Goal: Transaction & Acquisition: Purchase product/service

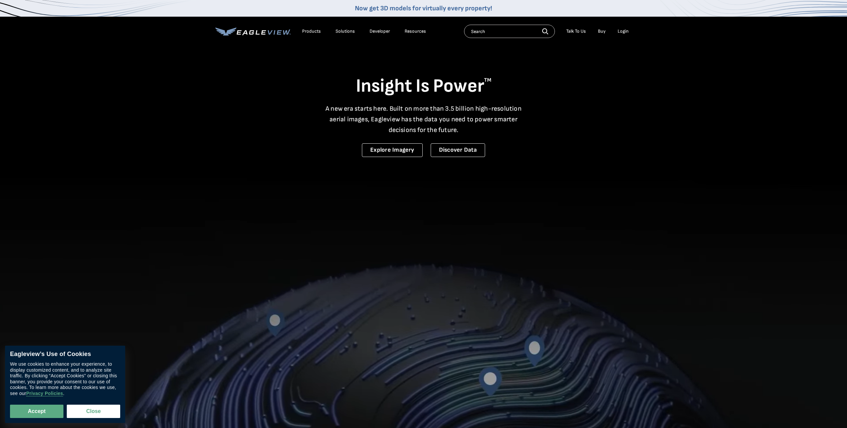
click at [621, 32] on div "Login" at bounding box center [622, 31] width 11 height 6
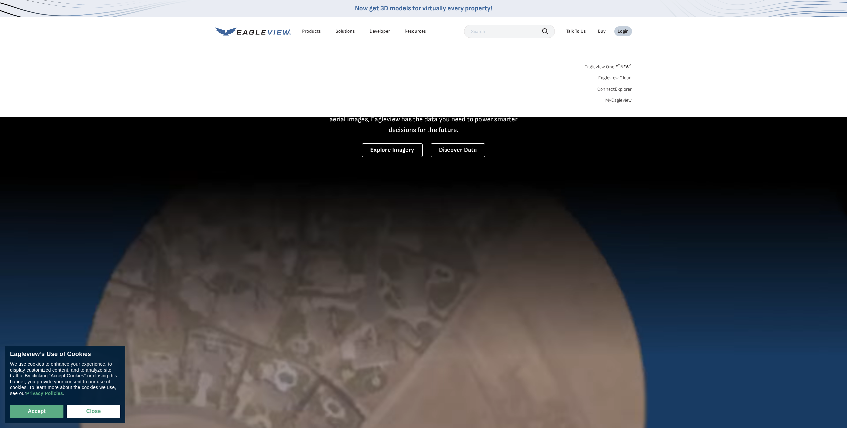
click at [618, 98] on link "MyEagleview" at bounding box center [618, 100] width 27 height 6
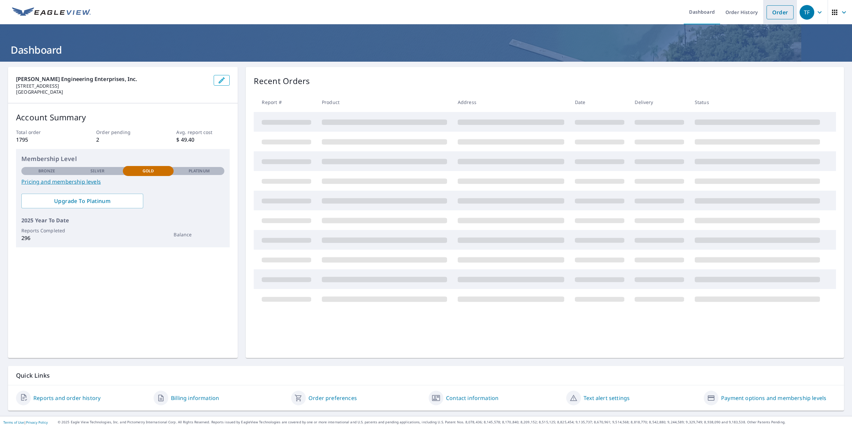
click at [778, 12] on link "Order" at bounding box center [779, 12] width 27 height 14
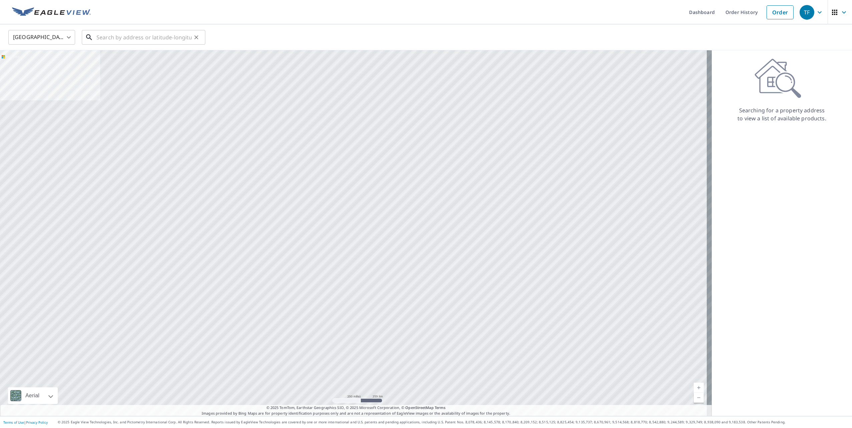
click at [155, 38] on input "text" at bounding box center [143, 37] width 95 height 19
click at [135, 54] on span "2913 [PERSON_NAME] Dr" at bounding box center [147, 57] width 105 height 8
type input "[STREET_ADDRESS][PERSON_NAME][PERSON_NAME]"
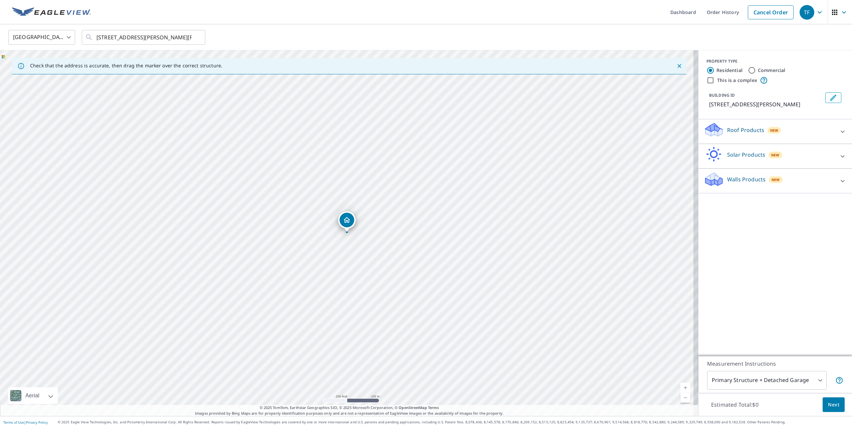
click at [742, 134] on p "Roof Products" at bounding box center [745, 130] width 37 height 8
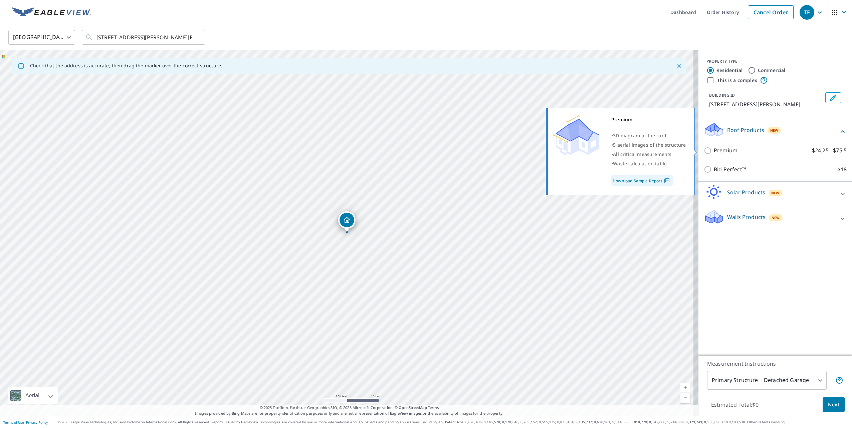
click at [723, 152] on p "Premium" at bounding box center [725, 150] width 24 height 8
click at [713, 152] on input "Premium $24.25 - $75.5" at bounding box center [708, 151] width 10 height 8
checkbox input "true"
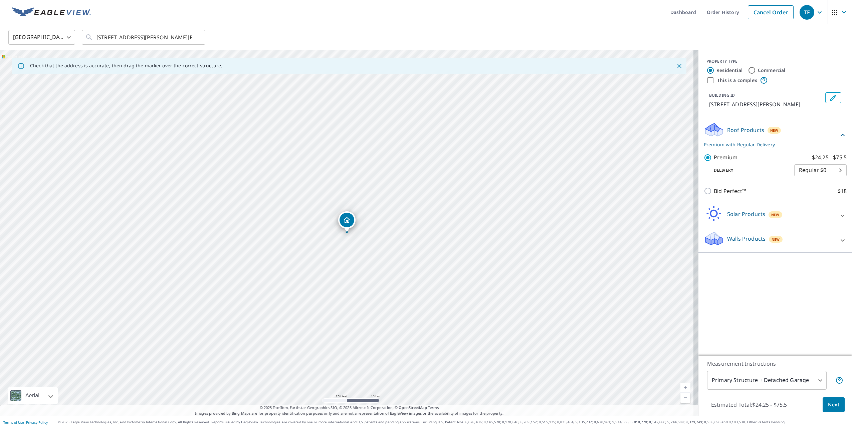
click at [828, 403] on span "Next" at bounding box center [833, 405] width 11 height 8
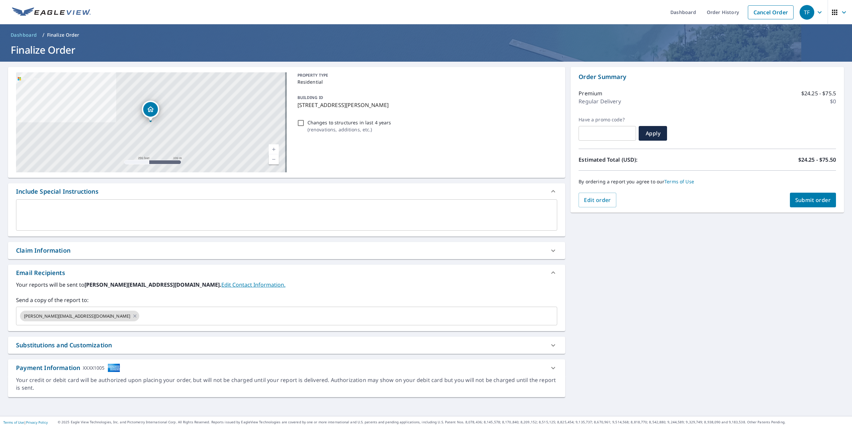
click at [799, 201] on span "Submit order" at bounding box center [813, 200] width 36 height 7
checkbox input "true"
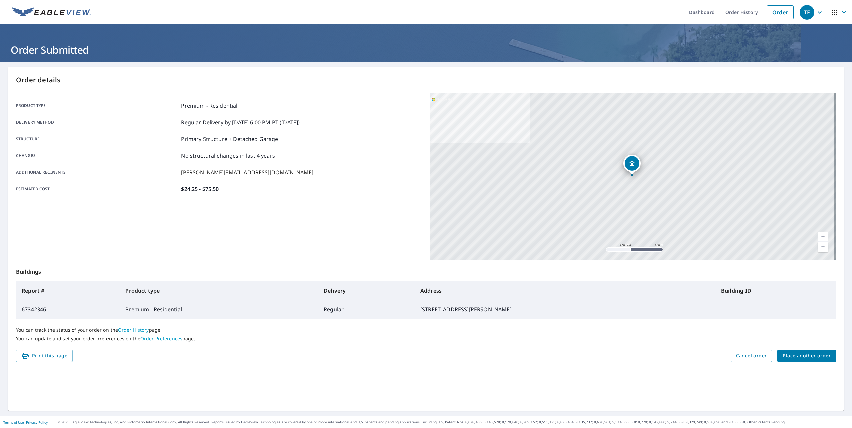
click at [796, 354] on span "Place another order" at bounding box center [806, 356] width 48 height 8
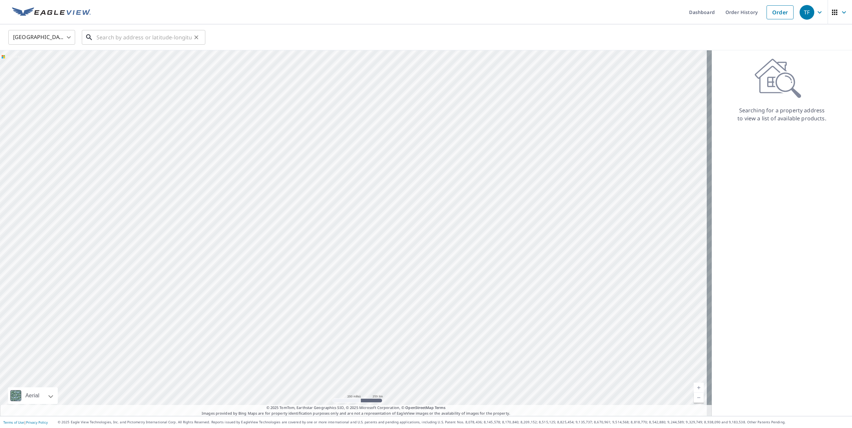
click at [145, 41] on input "text" at bounding box center [143, 37] width 95 height 19
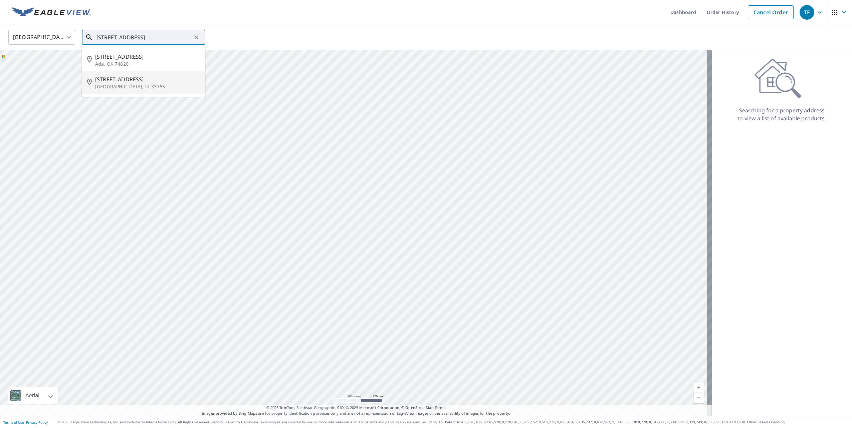
click at [147, 81] on span "[STREET_ADDRESS]" at bounding box center [147, 79] width 105 height 8
type input "[STREET_ADDRESS]"
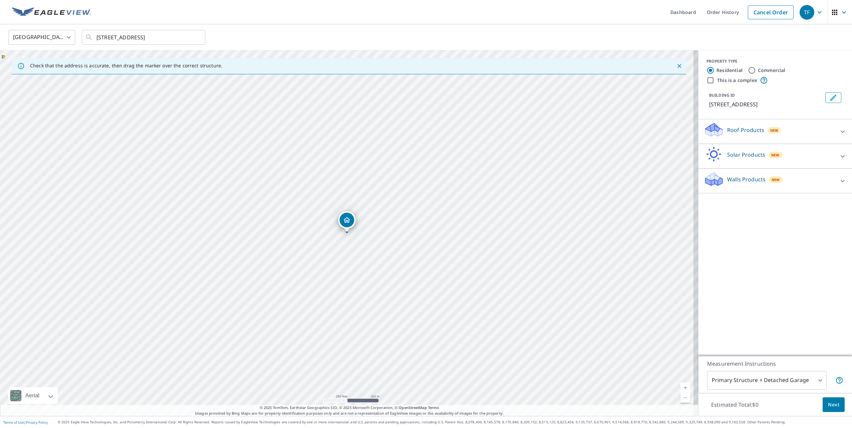
click at [729, 127] on p "Roof Products" at bounding box center [745, 130] width 37 height 8
click at [726, 152] on p "Premium" at bounding box center [725, 150] width 24 height 8
click at [713, 152] on input "Premium $24.25 - $75.5" at bounding box center [708, 151] width 10 height 8
checkbox input "true"
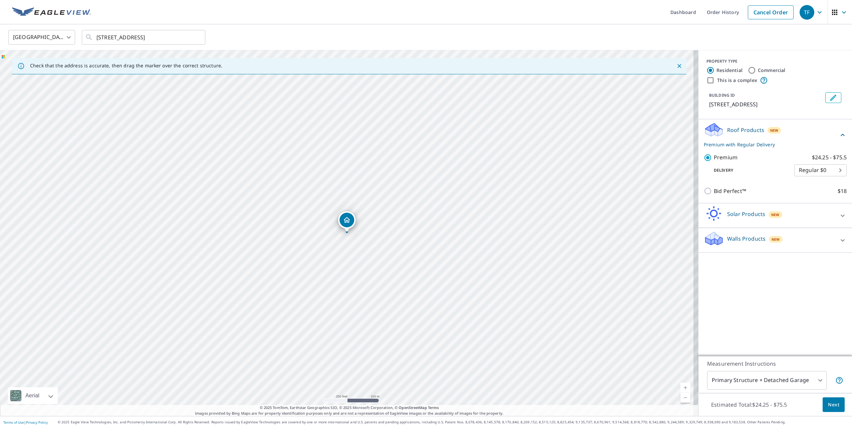
click at [829, 403] on span "Next" at bounding box center [833, 405] width 11 height 8
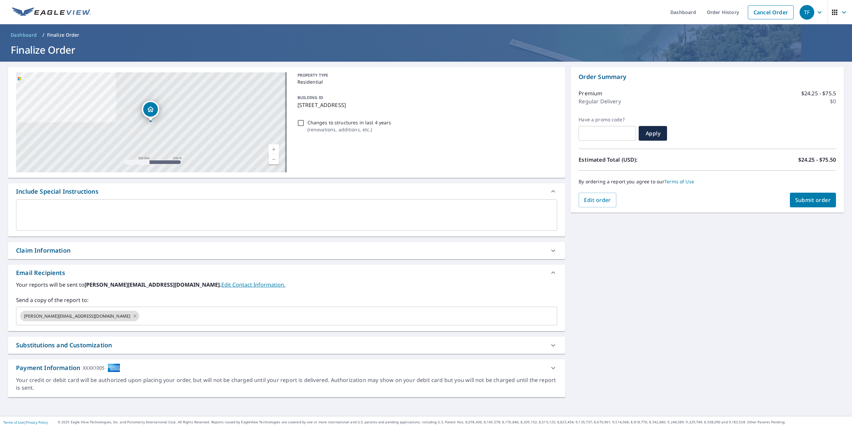
click at [817, 203] on span "Submit order" at bounding box center [813, 200] width 36 height 7
checkbox input "true"
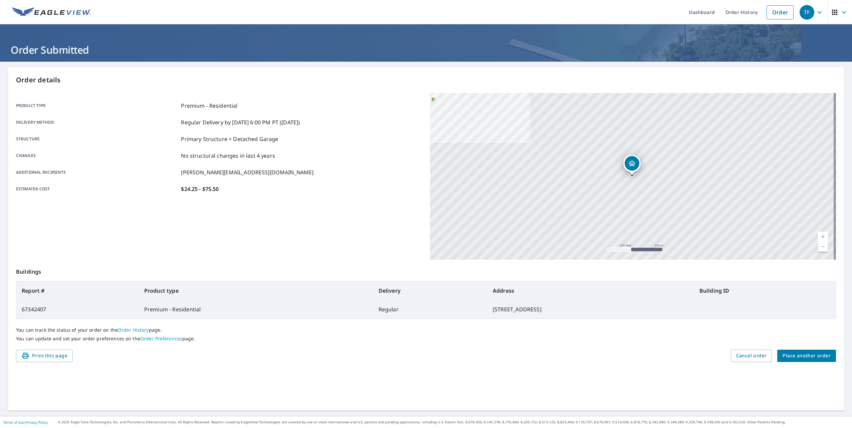
click at [373, 130] on div "Product type Premium - Residential Delivery method Regular Delivery by [DATE] 6…" at bounding box center [219, 147] width 406 height 91
